Goal: Book appointment/travel/reservation

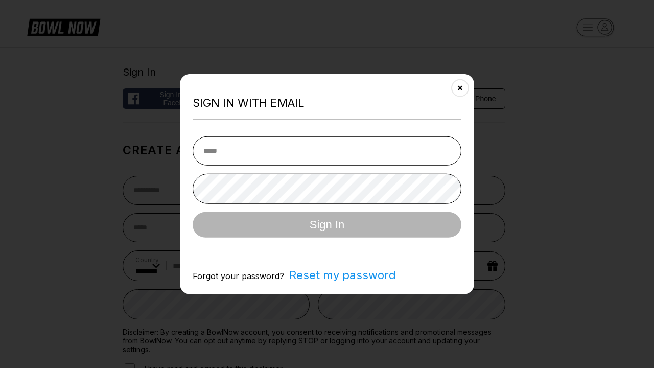
select select "**"
type input "**********"
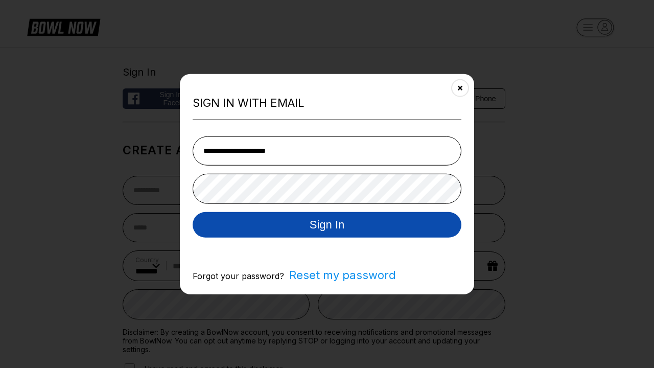
click at [327, 225] on button "Sign In" at bounding box center [327, 225] width 269 height 26
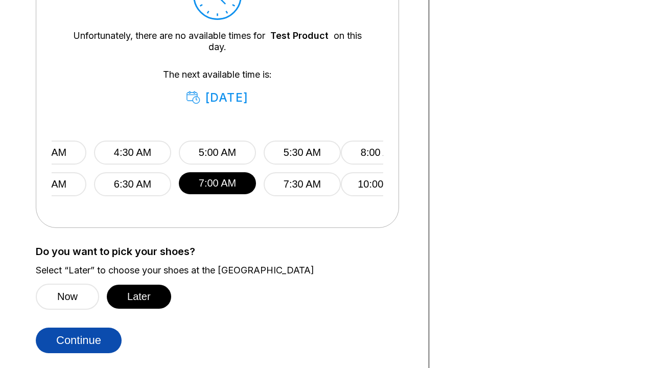
click at [79, 340] on button "Continue" at bounding box center [79, 341] width 86 height 26
